Goal: Task Accomplishment & Management: Manage account settings

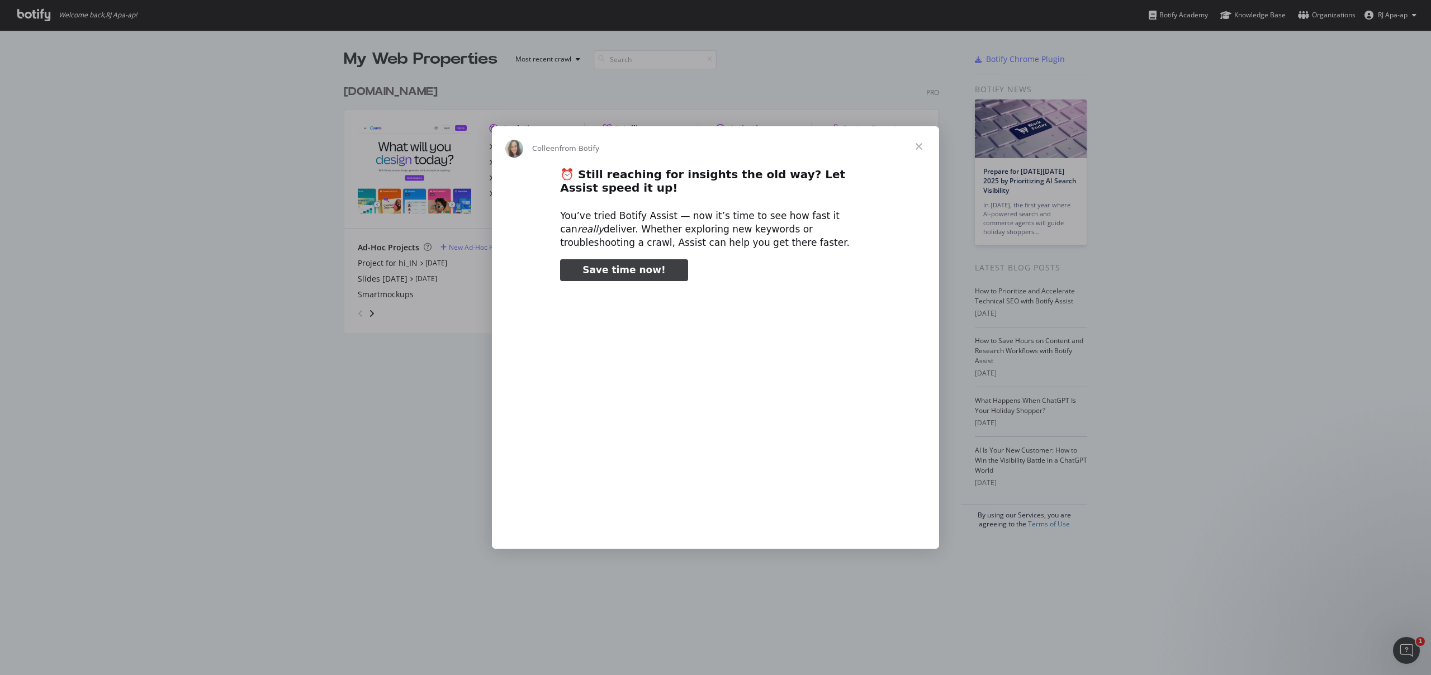
type input "25736"
click at [923, 141] on span "Close" at bounding box center [919, 146] width 40 height 40
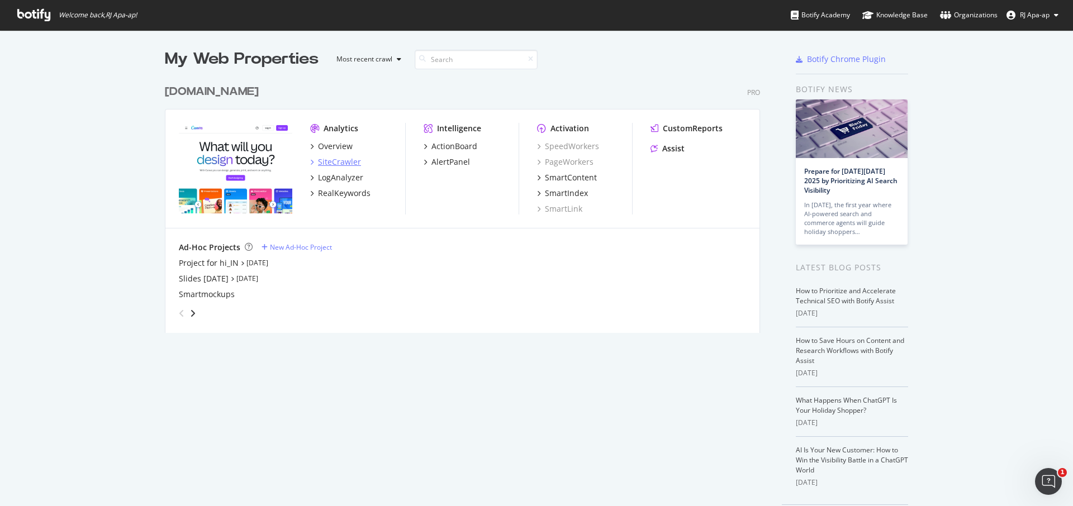
click at [331, 162] on div "SiteCrawler" at bounding box center [339, 162] width 43 height 11
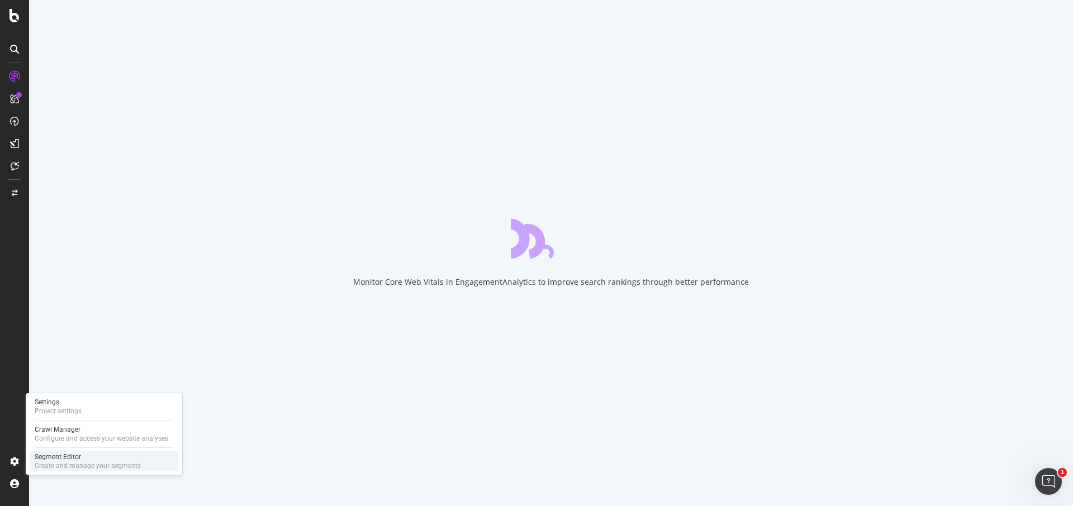
click at [72, 462] on div "Create and manage your segments" at bounding box center [88, 466] width 106 height 9
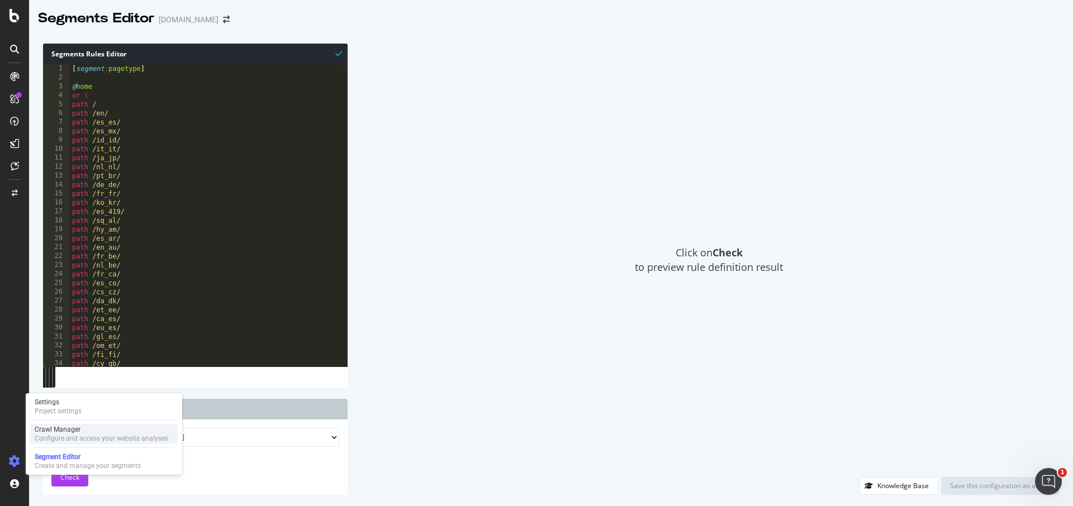
click at [79, 432] on div "Crawl Manager" at bounding box center [102, 429] width 134 height 9
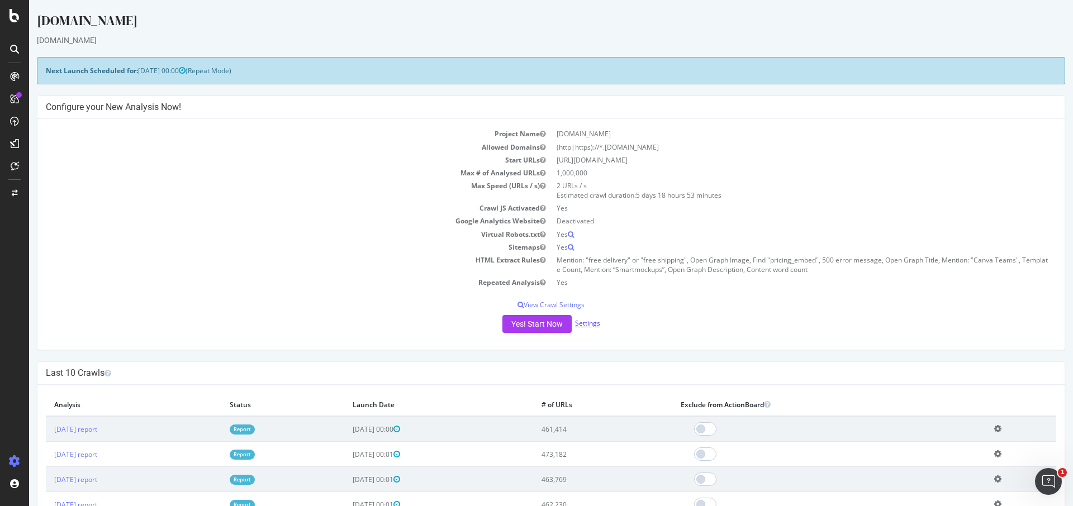
click at [594, 326] on link "Settings" at bounding box center [587, 324] width 25 height 10
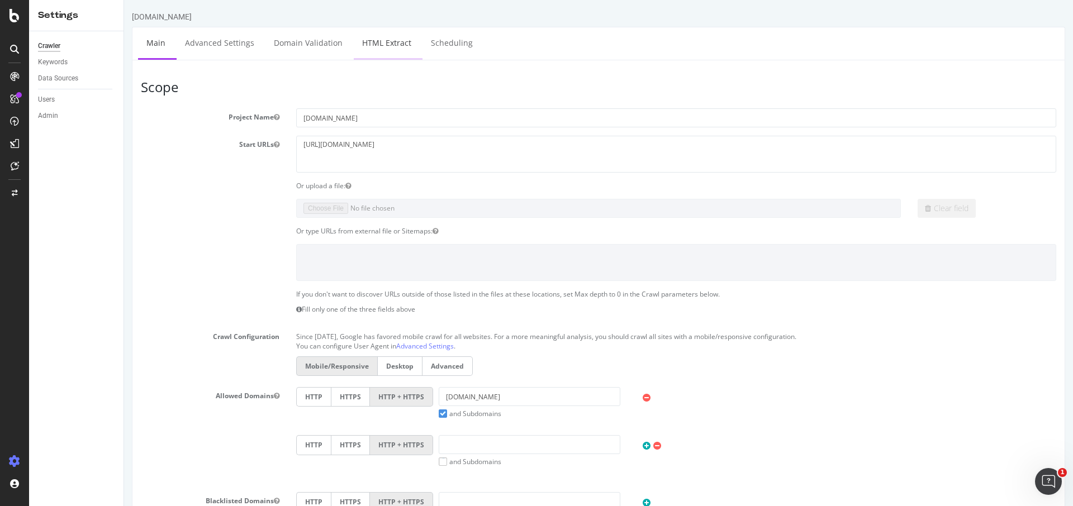
click at [372, 56] on link "HTML Extract" at bounding box center [387, 42] width 66 height 31
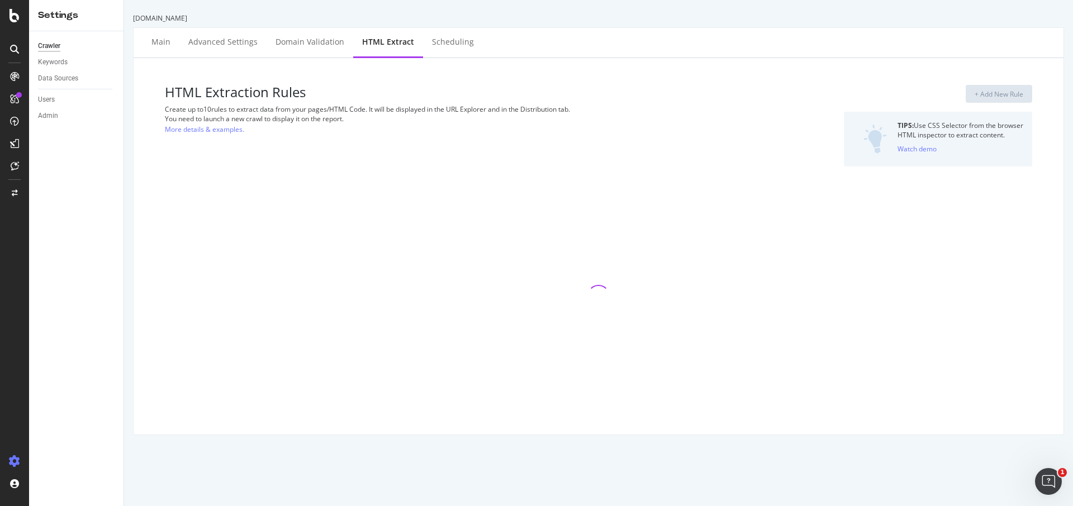
select select "count"
select select "exist"
select select "count"
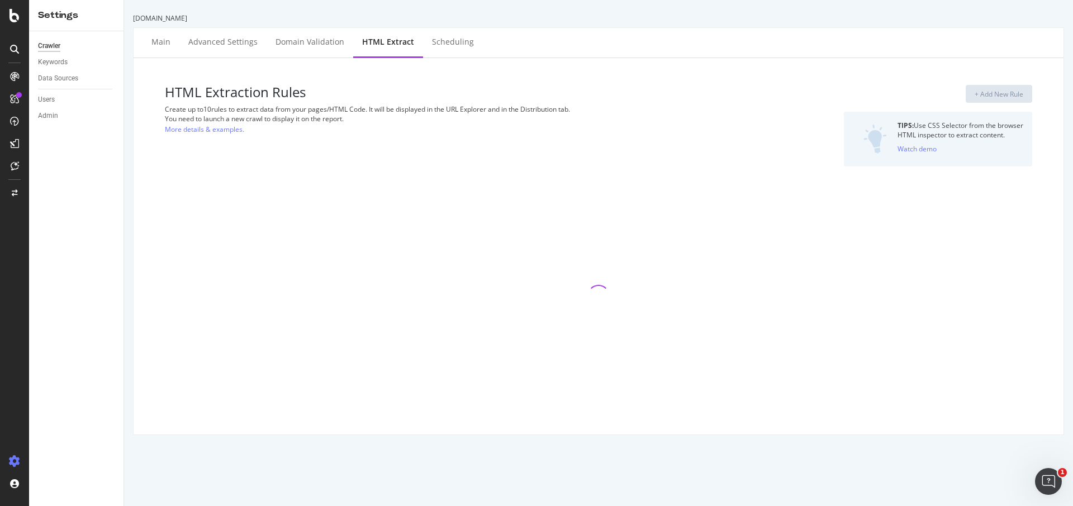
select select "html.length"
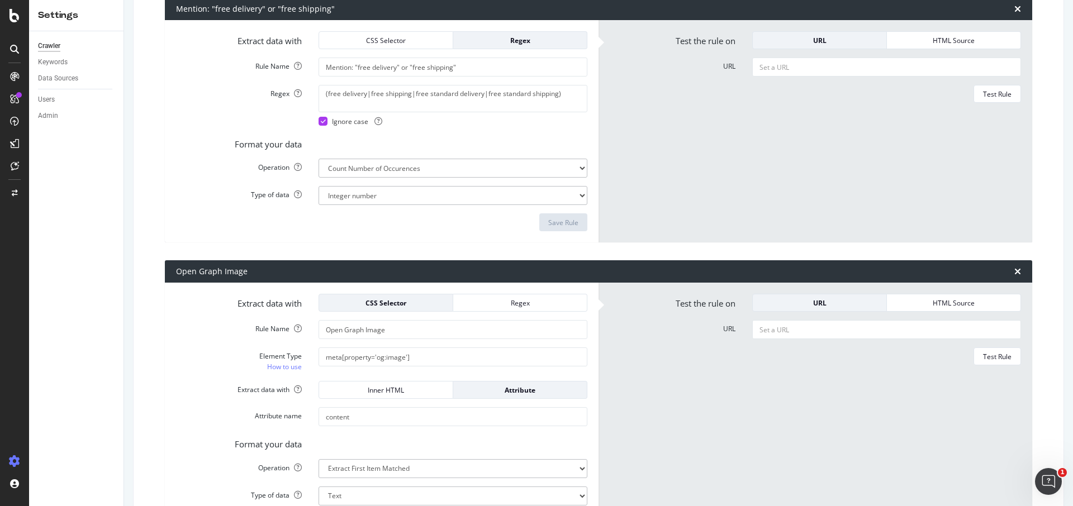
scroll to position [185, 0]
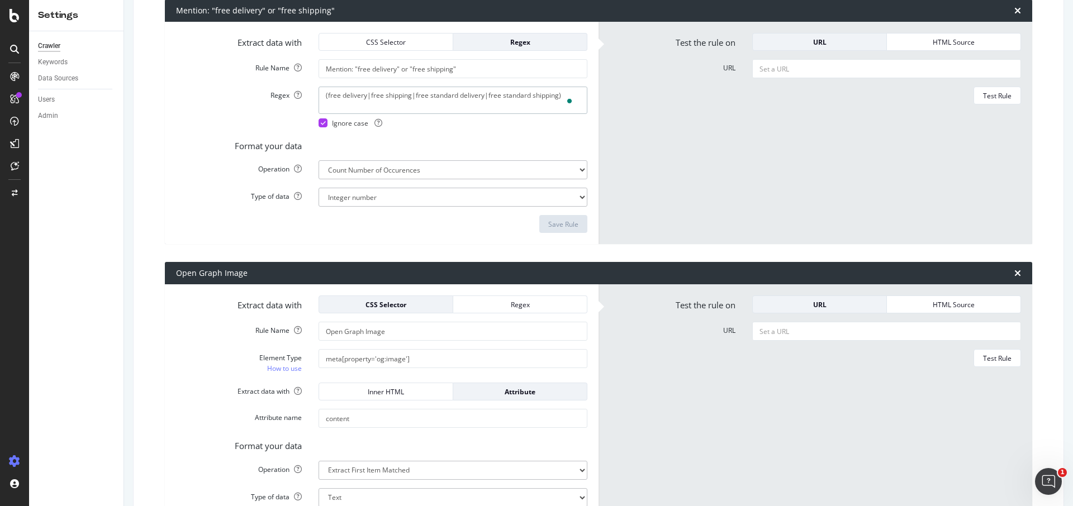
drag, startPoint x: 323, startPoint y: 94, endPoint x: 404, endPoint y: 98, distance: 81.1
click at [404, 98] on textarea "(free delivery|free shipping|free standard delivery|free standard shipping)" at bounding box center [453, 100] width 269 height 27
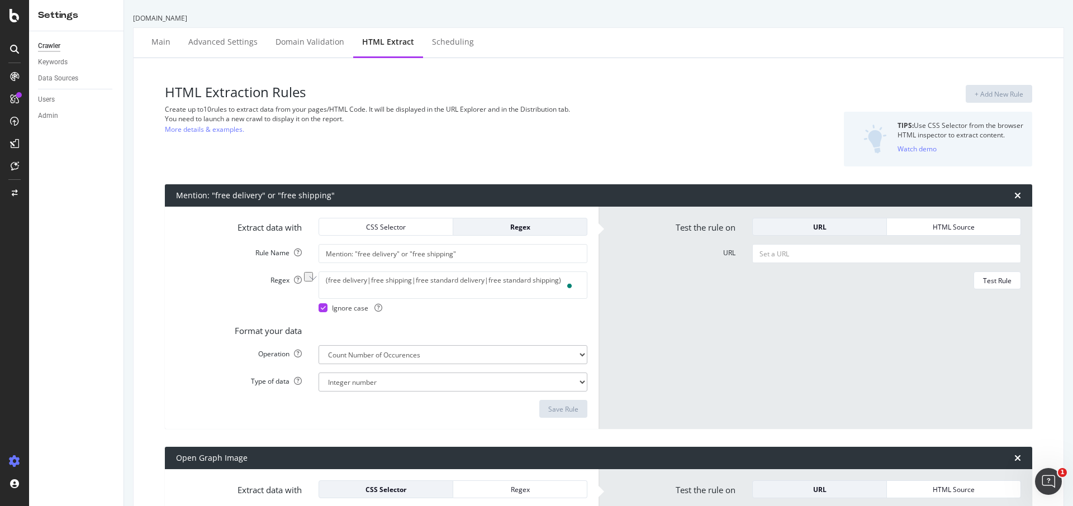
click at [471, 301] on div "(free delivery|free shipping|free standard delivery|free standard shipping) Ign…" at bounding box center [453, 292] width 286 height 41
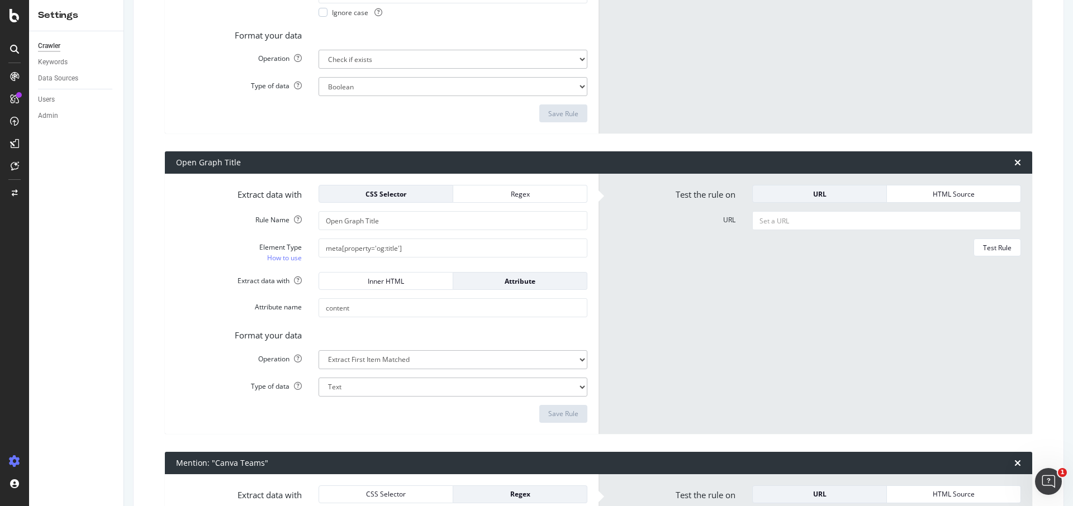
scroll to position [1349, 0]
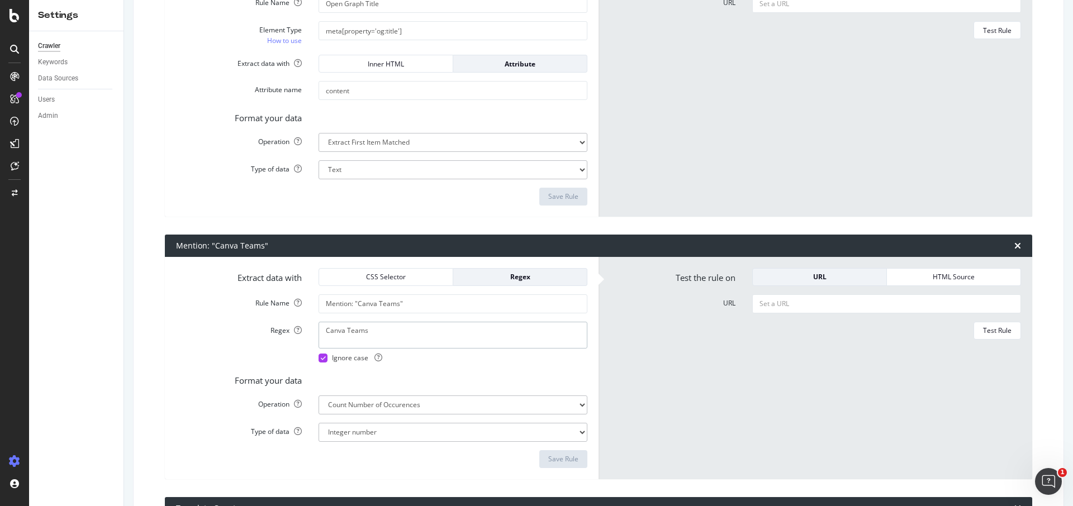
click at [426, 338] on textarea "Canva Teams" at bounding box center [453, 335] width 269 height 27
paste textarea "(Canva Teams | Teams)"
type textarea "(Canva Teams | Teams)"
click at [438, 302] on input "Mention: "Canva Teams"" at bounding box center [453, 304] width 269 height 19
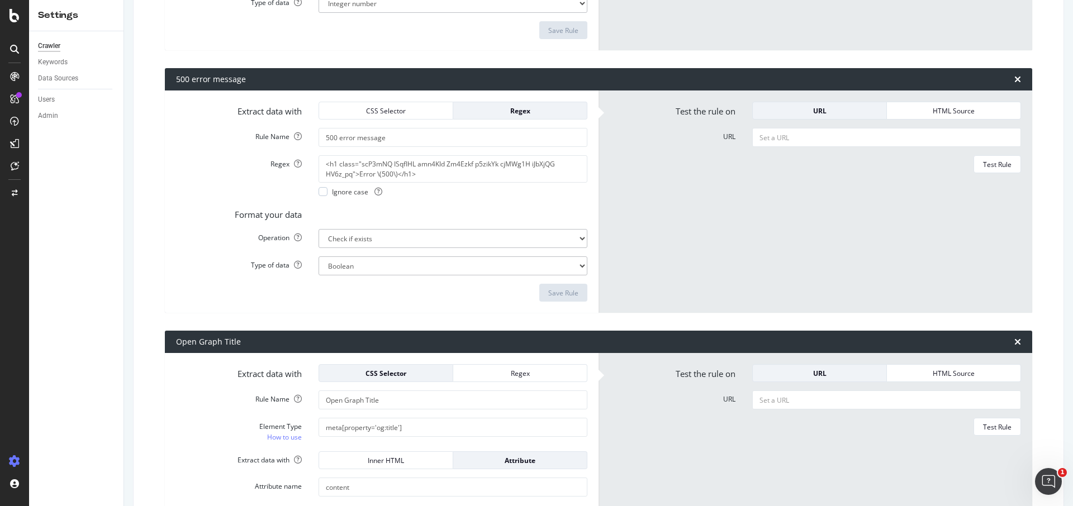
scroll to position [1377, 0]
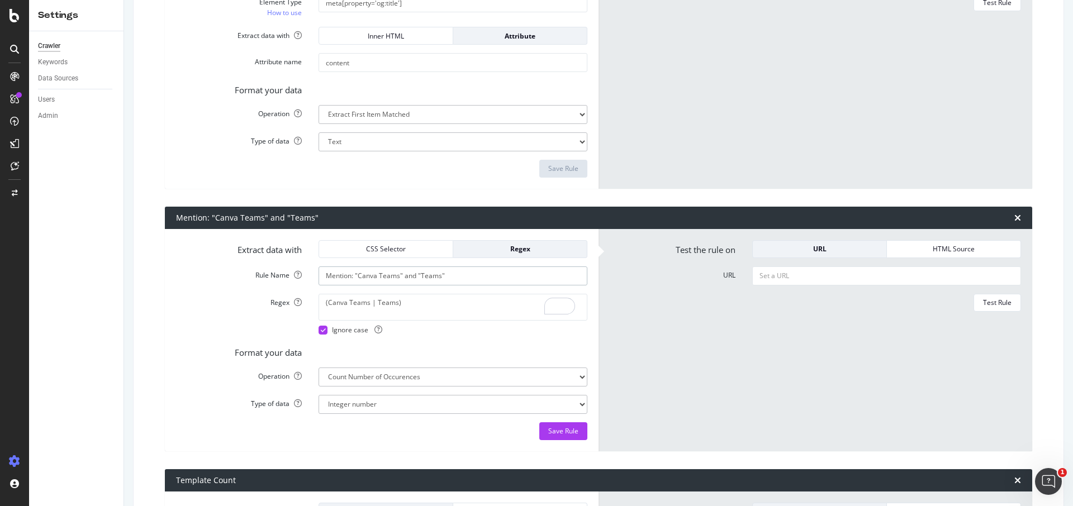
type input "Mention: "Canva Teams" and "Teams""
click at [377, 304] on textarea "(Canva Teams | Teams)" at bounding box center [453, 307] width 269 height 27
type textarea "(Canva Teams|Teams)"
click at [557, 428] on div "Save Rule" at bounding box center [563, 432] width 30 height 10
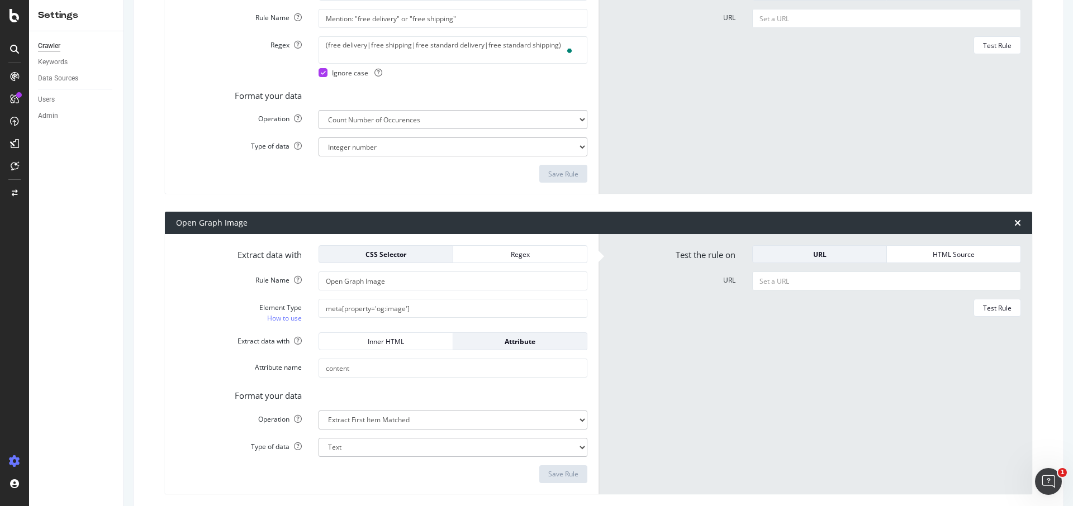
scroll to position [0, 0]
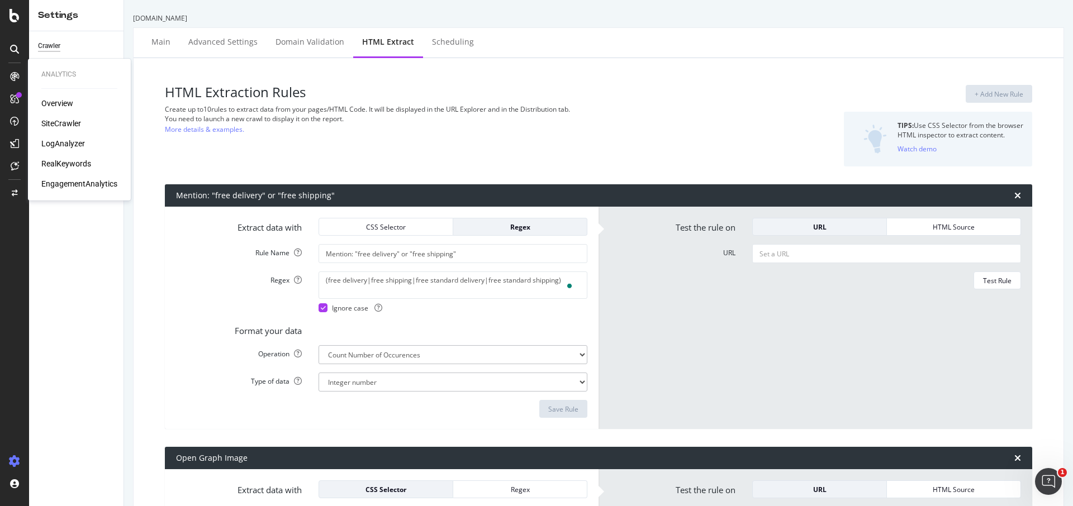
click at [72, 105] on div "Overview" at bounding box center [57, 103] width 32 height 11
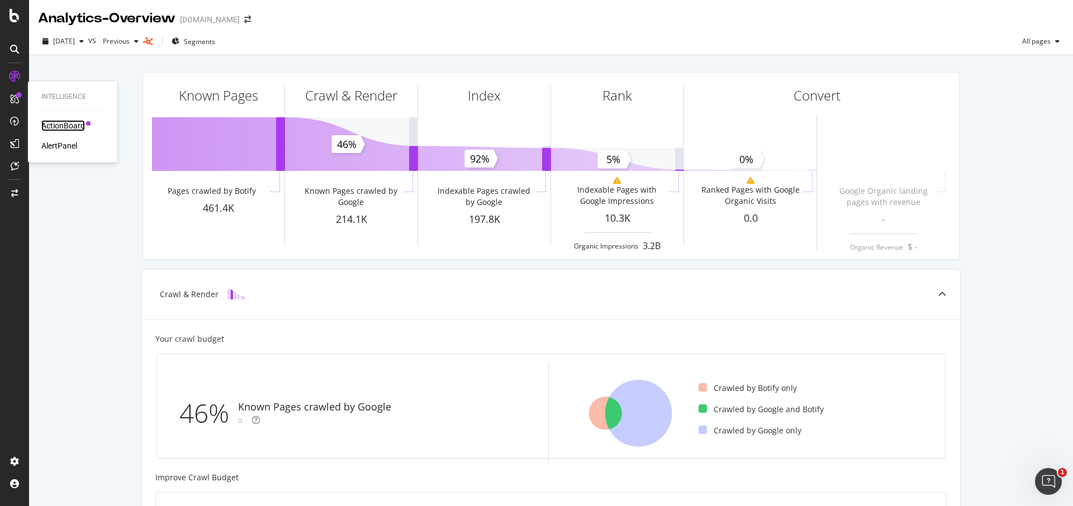
click at [45, 126] on div "ActionBoard" at bounding box center [63, 125] width 44 height 11
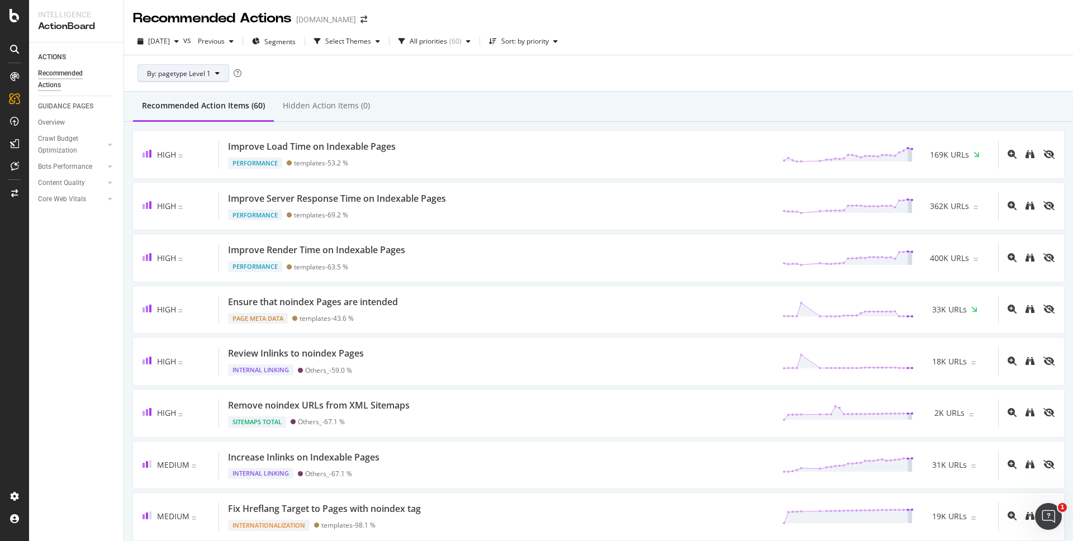
click at [210, 66] on button "By: pagetype Level 1" at bounding box center [184, 73] width 92 height 18
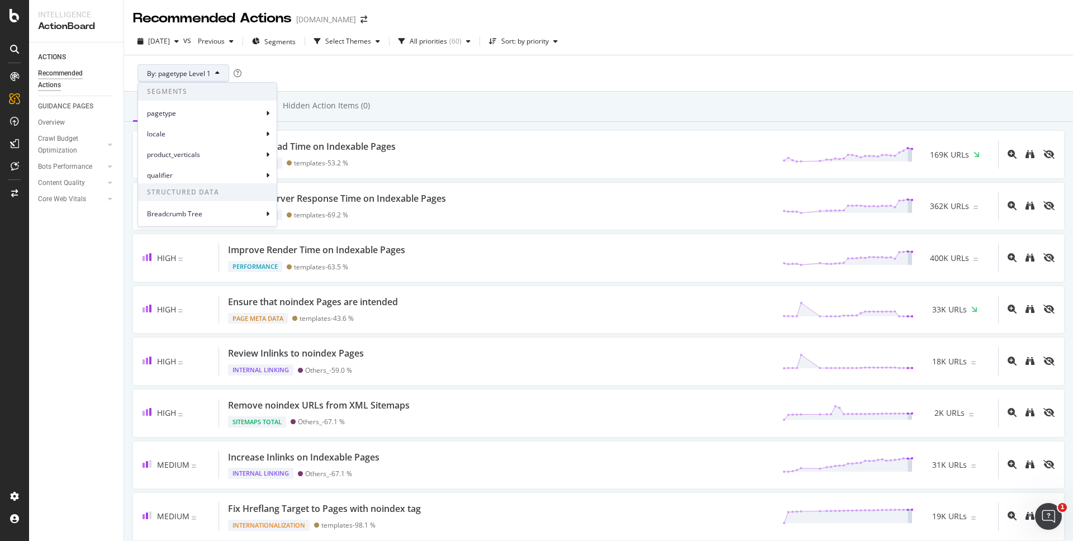
click at [416, 74] on div "By: pagetype Level 1" at bounding box center [598, 73] width 931 height 36
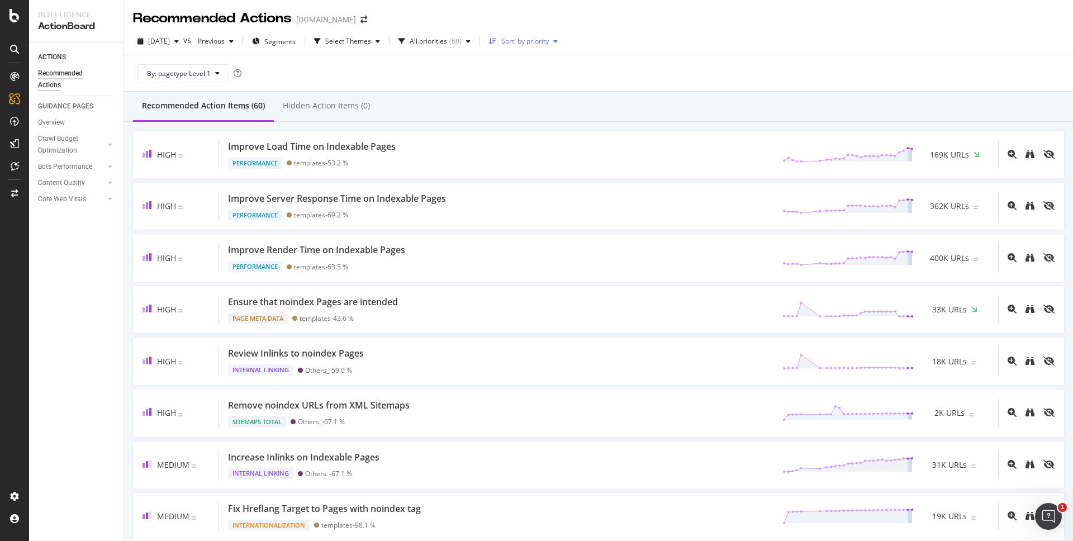
click at [538, 46] on div "Sort: by priority" at bounding box center [524, 41] width 78 height 17
click at [447, 76] on div "By: pagetype Level 1" at bounding box center [598, 73] width 931 height 36
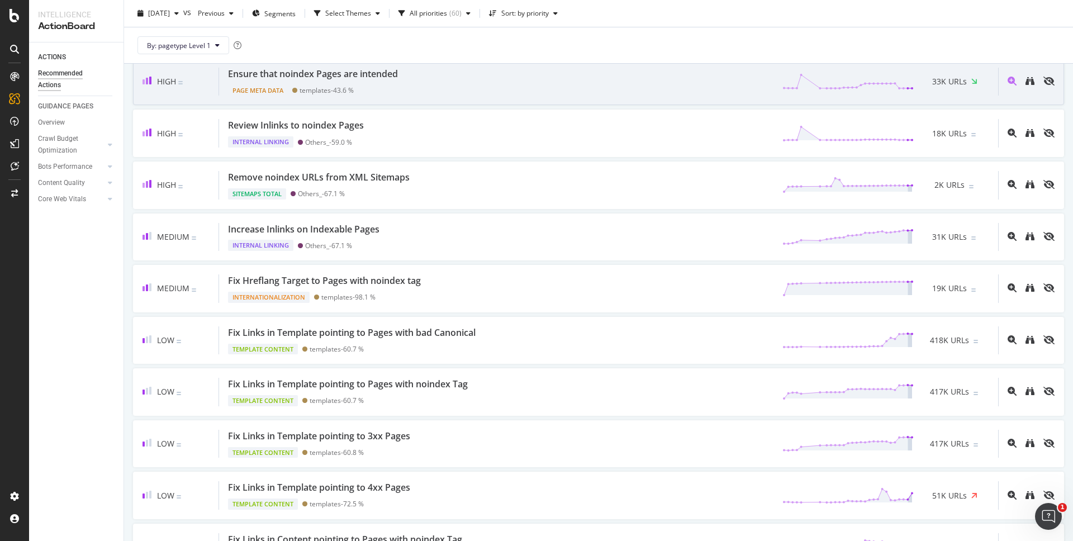
scroll to position [236, 0]
